Goal: Check status: Check status

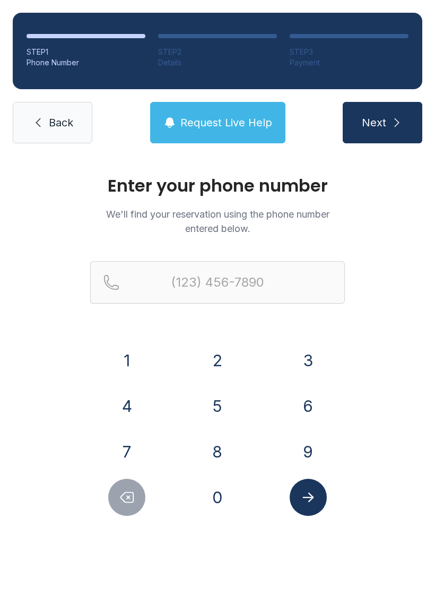
click at [313, 444] on button "9" at bounding box center [308, 451] width 37 height 37
type input "(9"
click at [131, 493] on icon "Delete number" at bounding box center [127, 498] width 13 height 10
click at [134, 442] on button "7" at bounding box center [126, 451] width 37 height 37
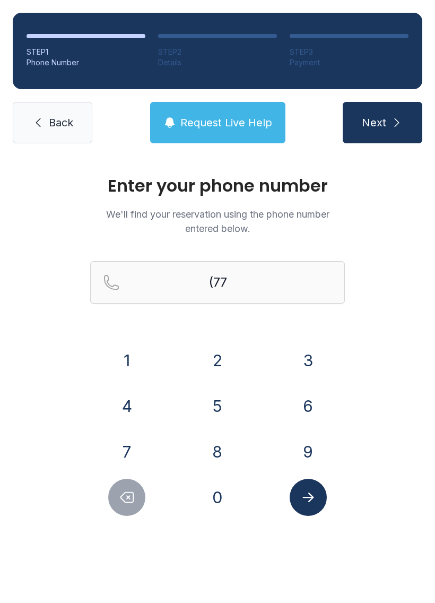
click at [222, 501] on button "0" at bounding box center [217, 497] width 37 height 37
click at [126, 404] on button "4" at bounding box center [126, 406] width 37 height 37
click at [217, 512] on button "0" at bounding box center [217, 497] width 37 height 37
click at [127, 375] on button "1" at bounding box center [126, 360] width 37 height 37
click at [215, 375] on button "2" at bounding box center [217, 360] width 37 height 37
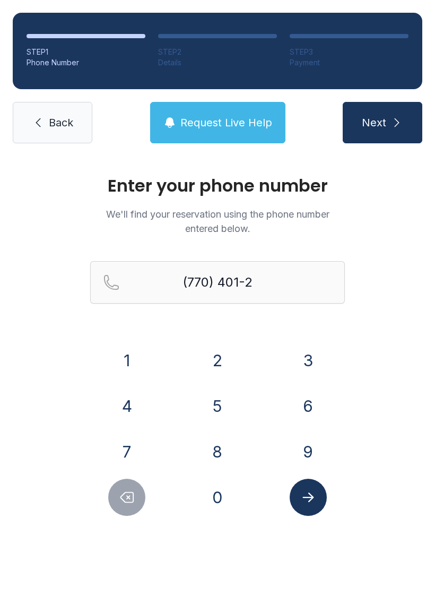
click at [214, 375] on button "2" at bounding box center [217, 360] width 37 height 37
click at [218, 366] on button "2" at bounding box center [217, 360] width 37 height 37
click at [217, 366] on button "2" at bounding box center [217, 360] width 37 height 37
type input "[PHONE_NUMBER]"
click at [318, 495] on button "Submit lookup form" at bounding box center [308, 497] width 37 height 37
